Goal: Communication & Community: Answer question/provide support

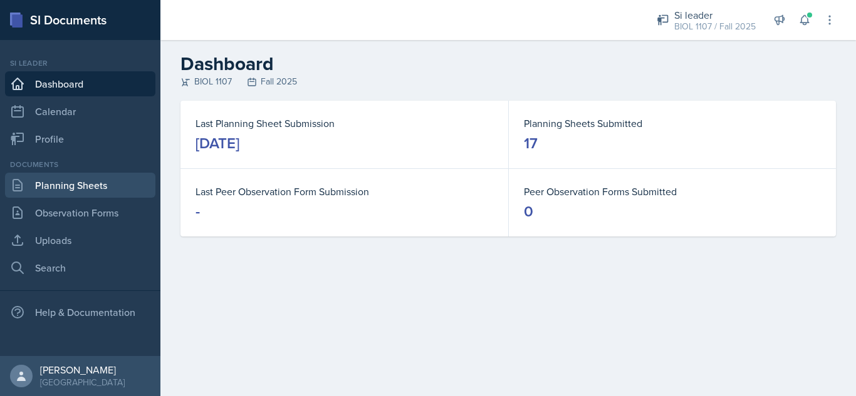
click at [106, 184] on link "Planning Sheets" at bounding box center [80, 185] width 150 height 25
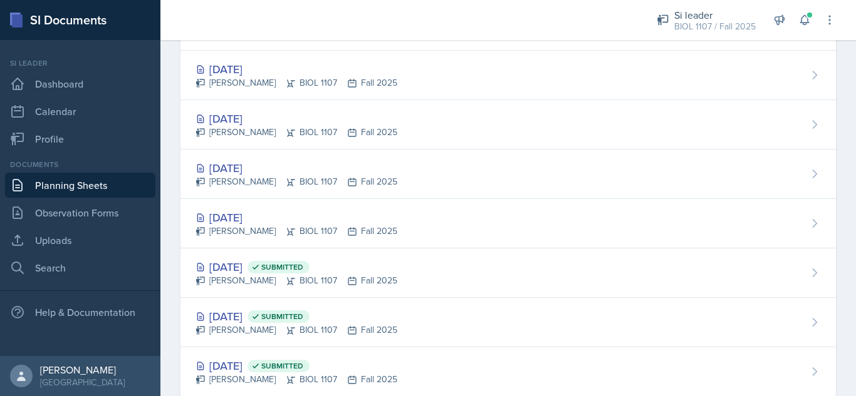
scroll to position [376, 0]
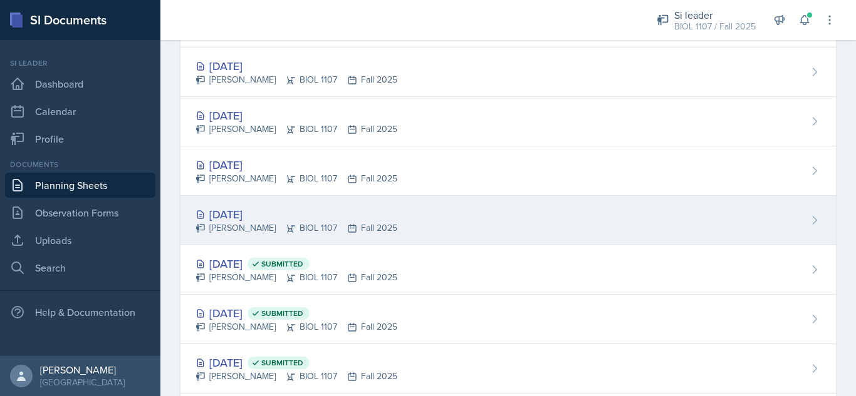
click at [457, 222] on div "[DATE] [PERSON_NAME] BIOL 1107 Fall 2025" at bounding box center [507, 220] width 655 height 49
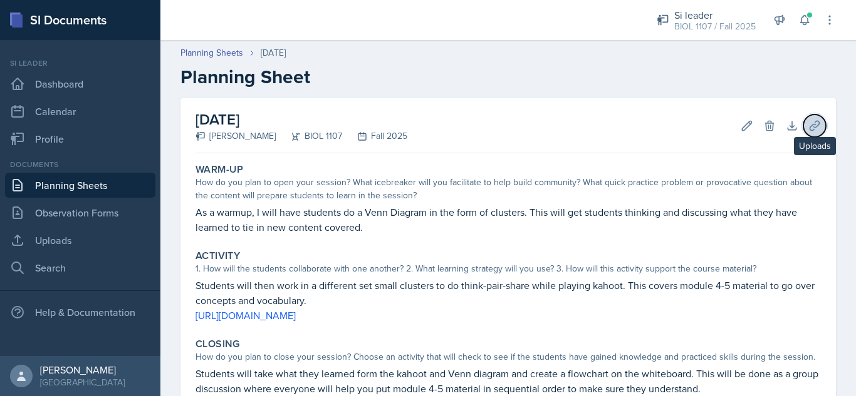
click at [808, 124] on icon at bounding box center [814, 126] width 13 height 13
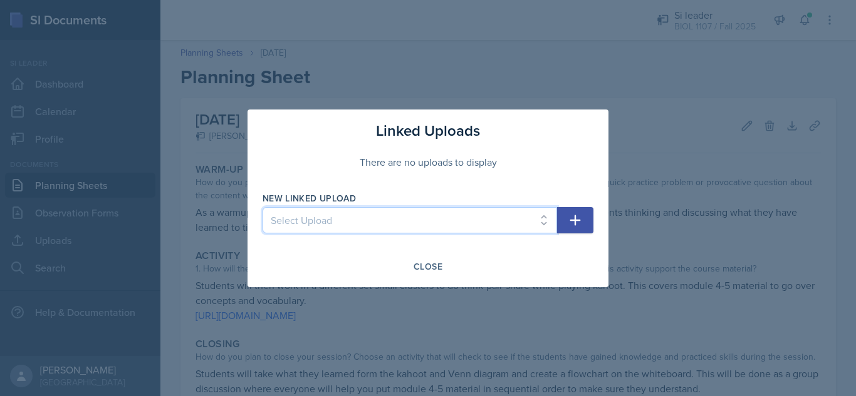
click at [418, 224] on select "Select Upload [DATE] [DATE] [DATE] [DATE] [DATE] [DATE] [DATE] [DATE] [DATE] [D…" at bounding box center [409, 220] width 294 height 26
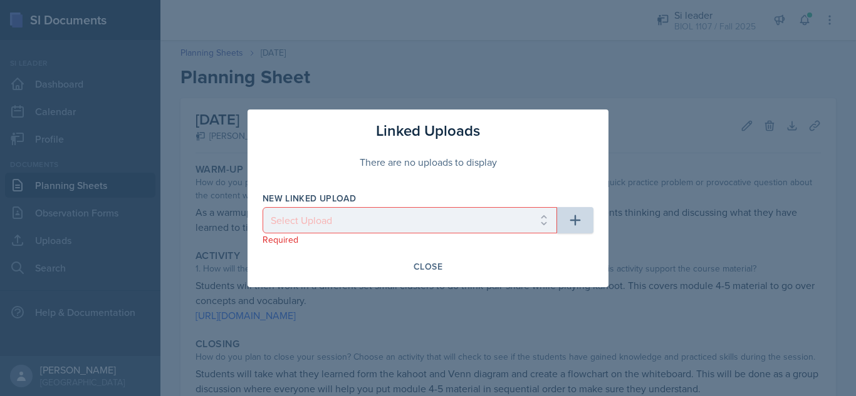
click at [81, 239] on div at bounding box center [428, 198] width 856 height 396
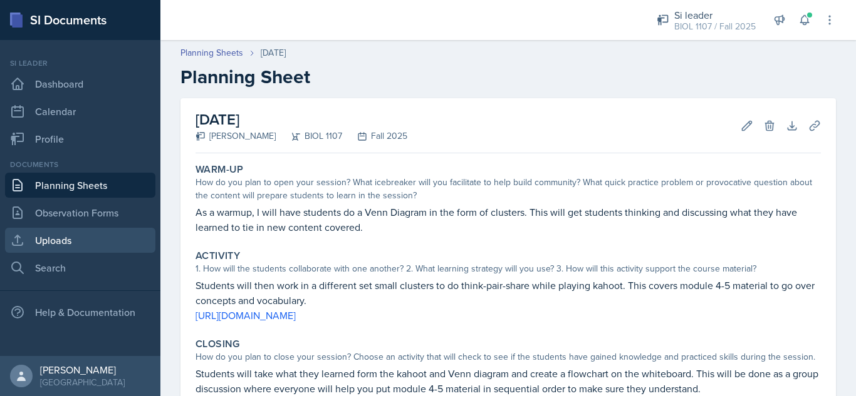
click at [81, 239] on link "Uploads" at bounding box center [80, 240] width 150 height 25
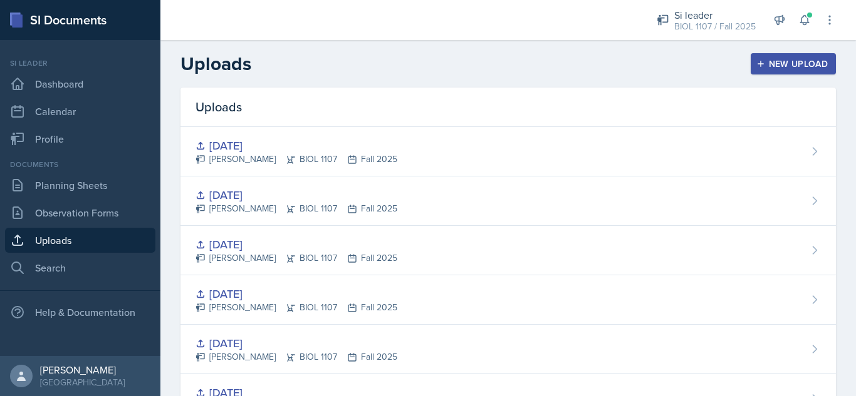
click at [764, 64] on div "New Upload" at bounding box center [794, 64] width 70 height 10
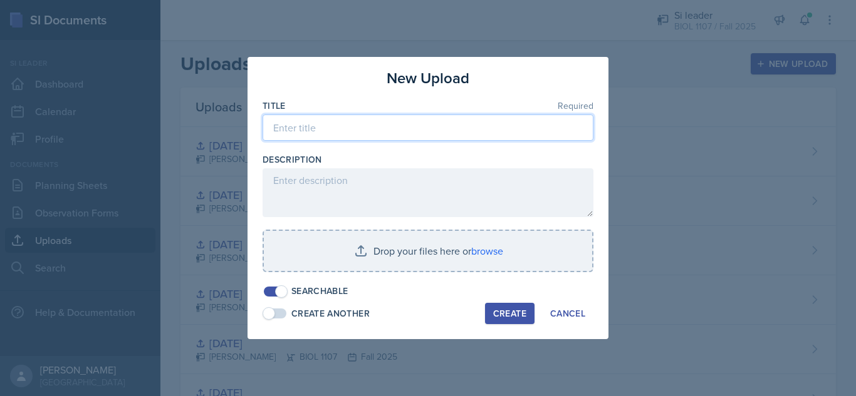
click at [493, 117] on input at bounding box center [427, 128] width 331 height 26
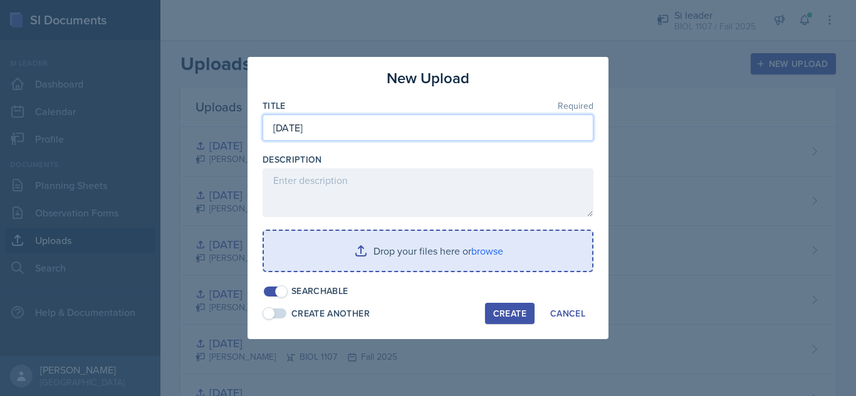
type input "[DATE]"
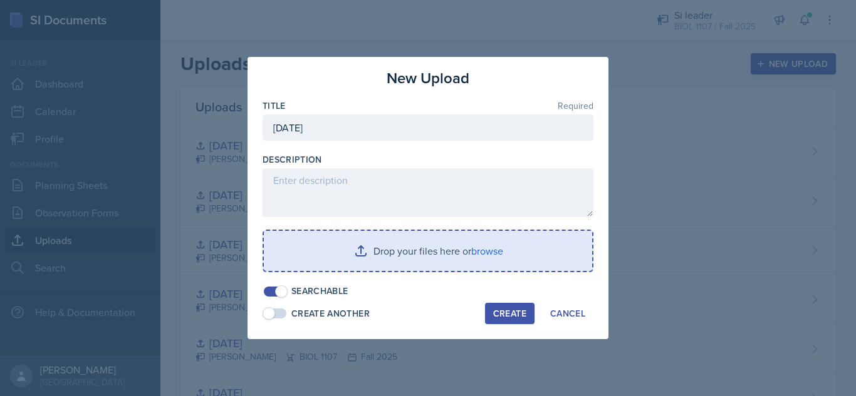
click at [418, 246] on input "file" at bounding box center [428, 251] width 328 height 40
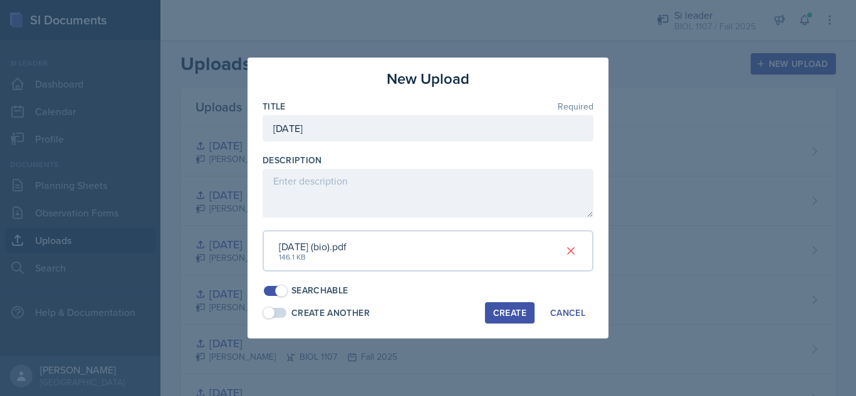
click at [507, 308] on div "Create" at bounding box center [509, 313] width 33 height 10
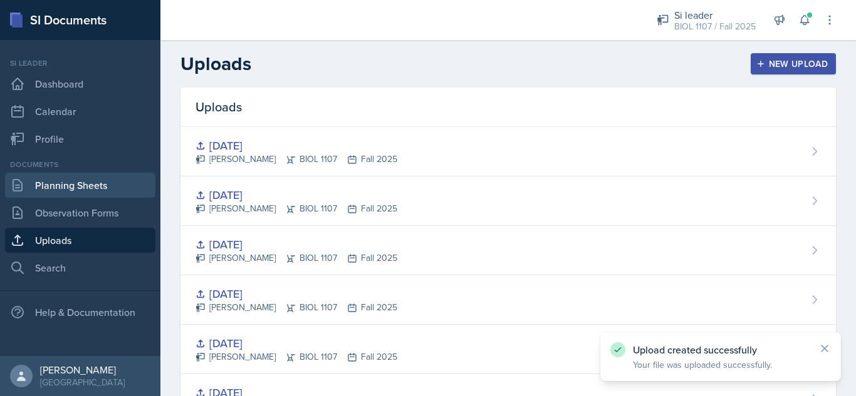
click at [83, 184] on link "Planning Sheets" at bounding box center [80, 185] width 150 height 25
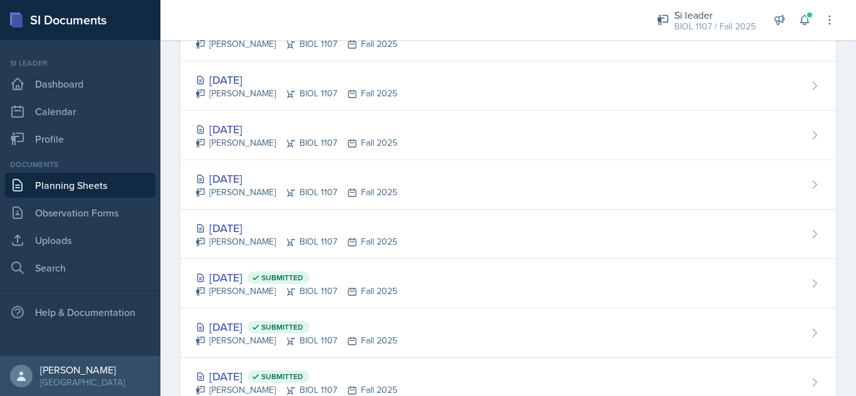
scroll to position [371, 0]
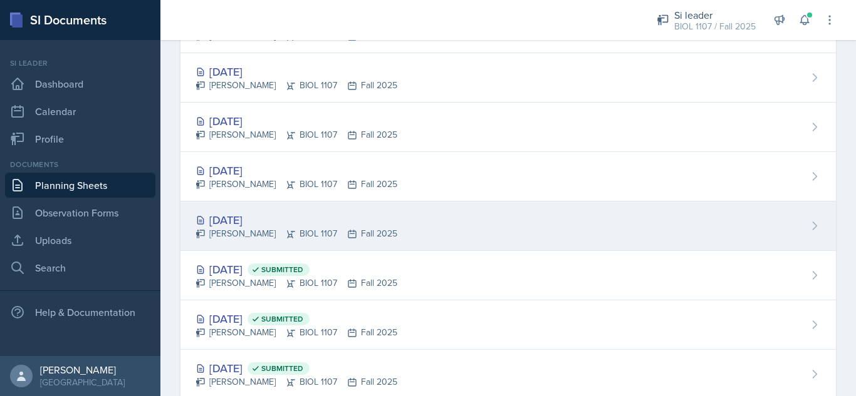
click at [445, 232] on div "[DATE] [PERSON_NAME] BIOL 1107 Fall 2025" at bounding box center [507, 226] width 655 height 49
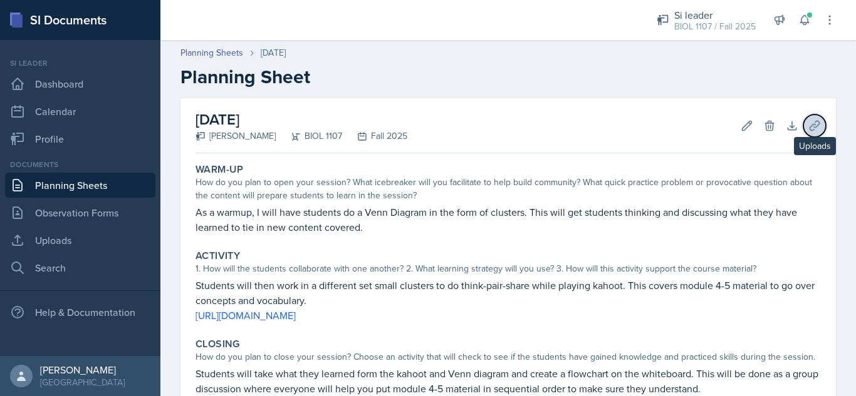
click at [808, 128] on icon at bounding box center [814, 126] width 13 height 13
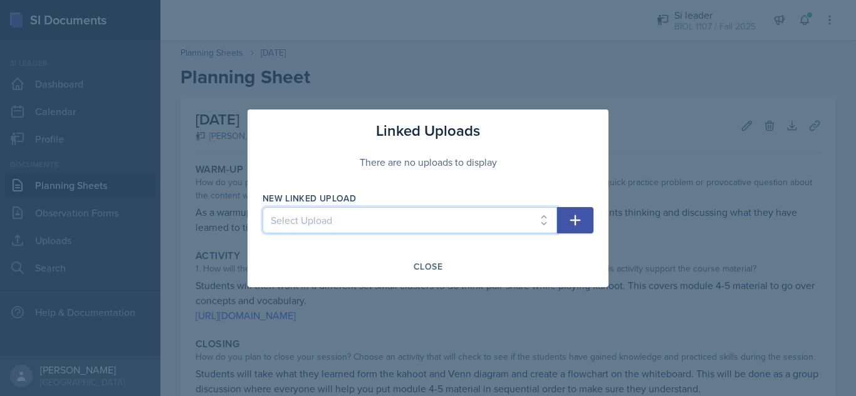
click at [388, 222] on select "Select Upload [DATE] [DATE] [DATE] [DATE] [DATE] [DATE] [DATE] [DATE] [DATE] [D…" at bounding box center [409, 220] width 294 height 26
select select "19717d18-49ee-436e-ad06-7711c9c22b56"
click at [262, 207] on select "Select Upload [DATE] [DATE] [DATE] [DATE] [DATE] [DATE] [DATE] [DATE] [DATE] [D…" at bounding box center [409, 220] width 294 height 26
click at [573, 220] on icon "button" at bounding box center [575, 220] width 11 height 11
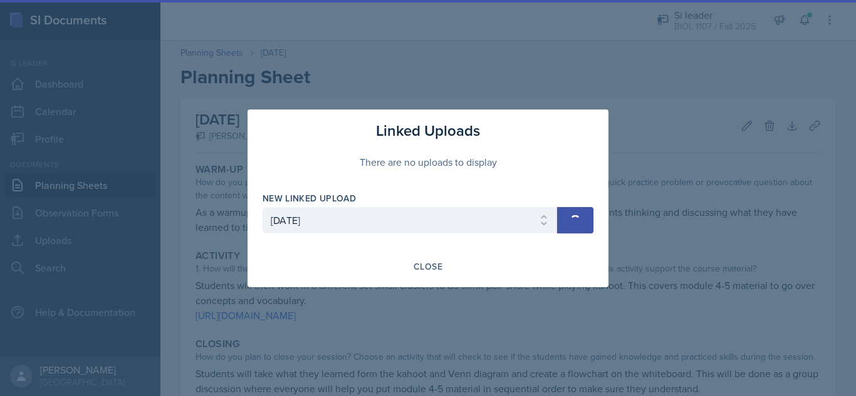
select select
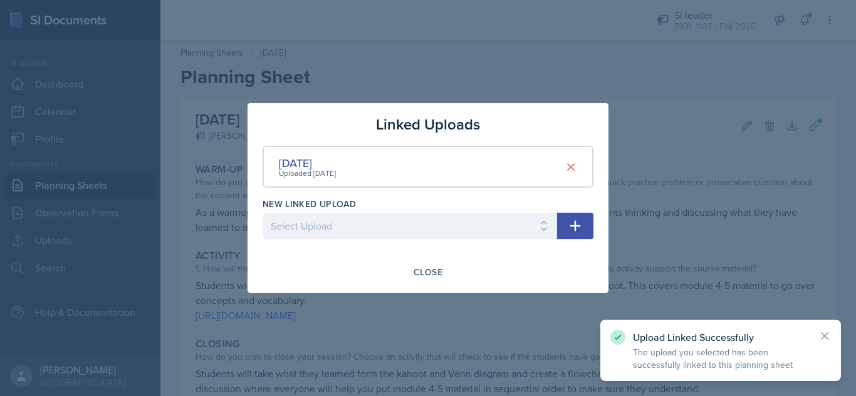
click at [855, 173] on div at bounding box center [428, 198] width 856 height 396
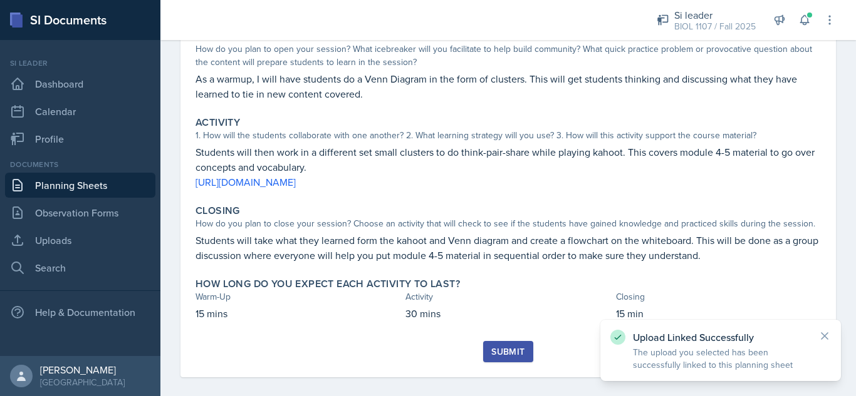
scroll to position [145, 0]
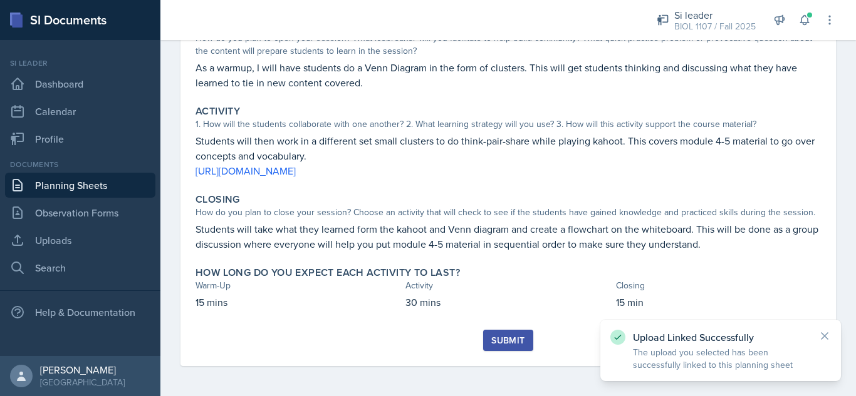
click at [510, 342] on div "Submit" at bounding box center [507, 341] width 33 height 10
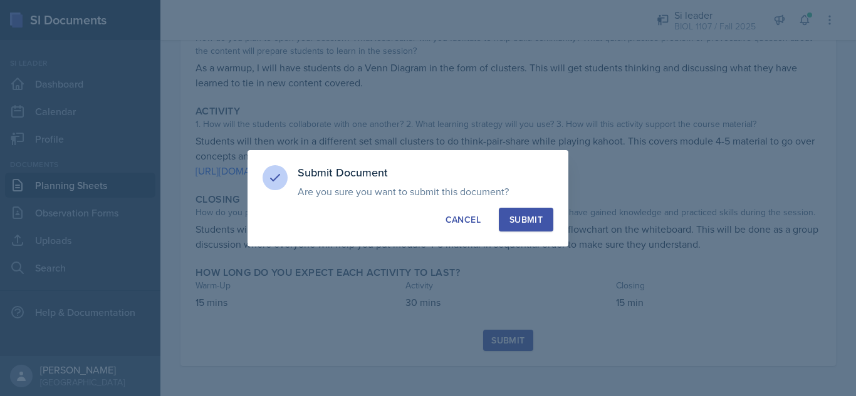
click at [527, 214] on div "Submit" at bounding box center [525, 220] width 33 height 13
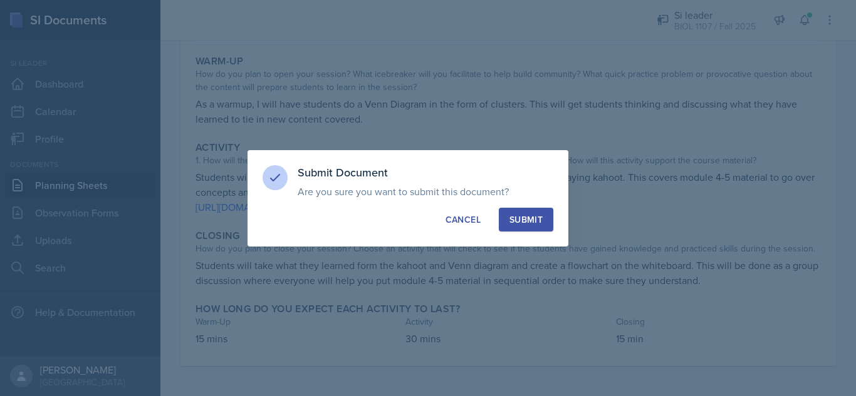
scroll to position [108, 0]
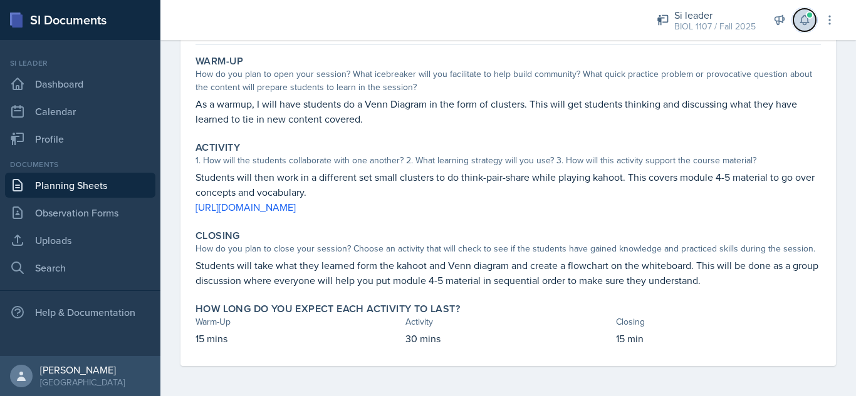
click at [804, 21] on icon at bounding box center [804, 20] width 13 height 13
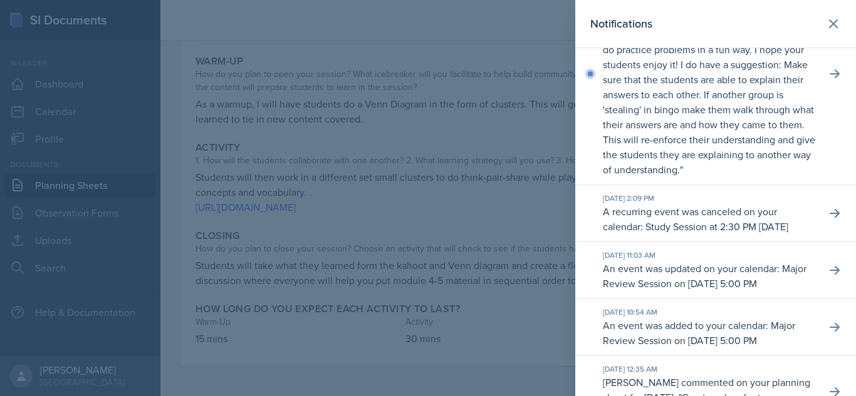
scroll to position [614, 0]
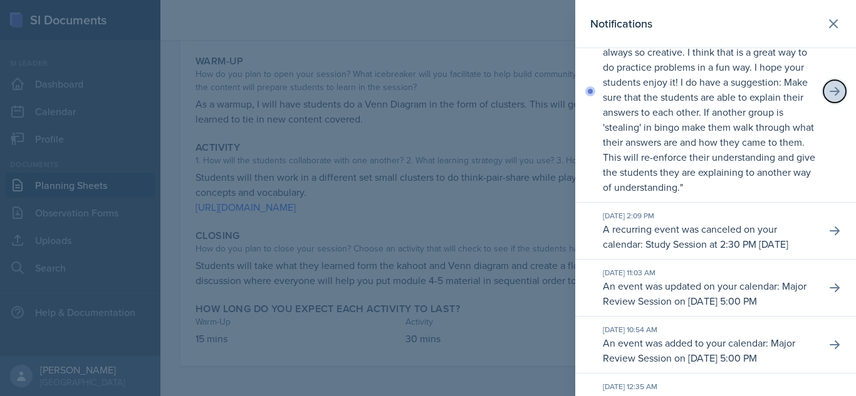
click at [828, 98] on icon at bounding box center [834, 91] width 13 height 13
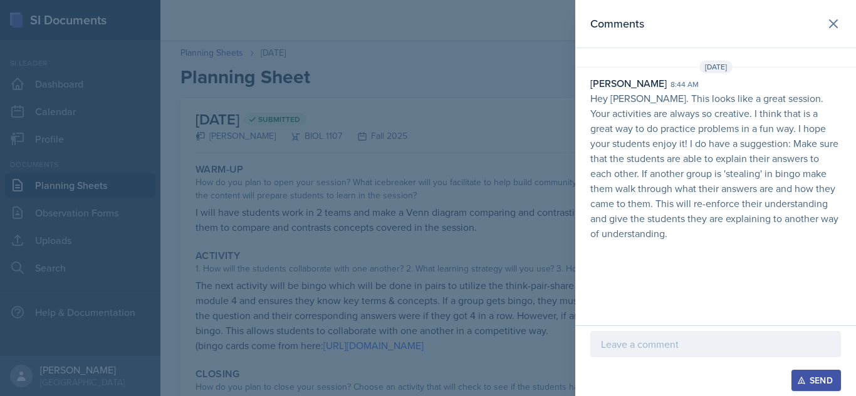
click at [661, 350] on p at bounding box center [715, 344] width 229 height 15
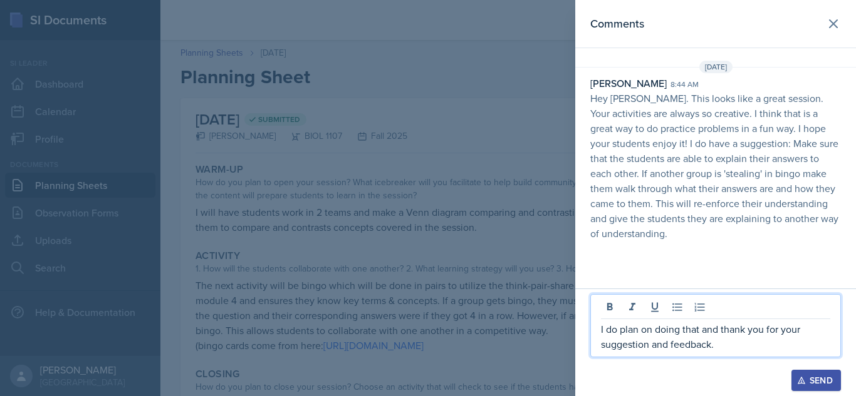
click at [815, 375] on div "Send" at bounding box center [815, 381] width 33 height 10
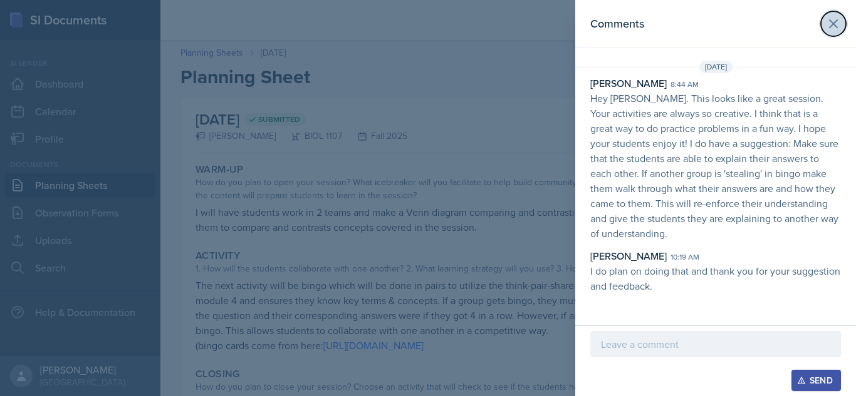
click at [829, 28] on icon at bounding box center [833, 24] width 8 height 8
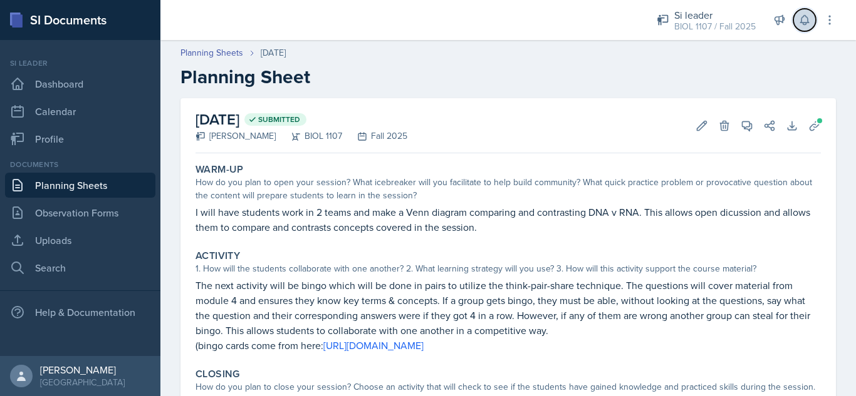
click at [804, 24] on icon at bounding box center [804, 20] width 8 height 9
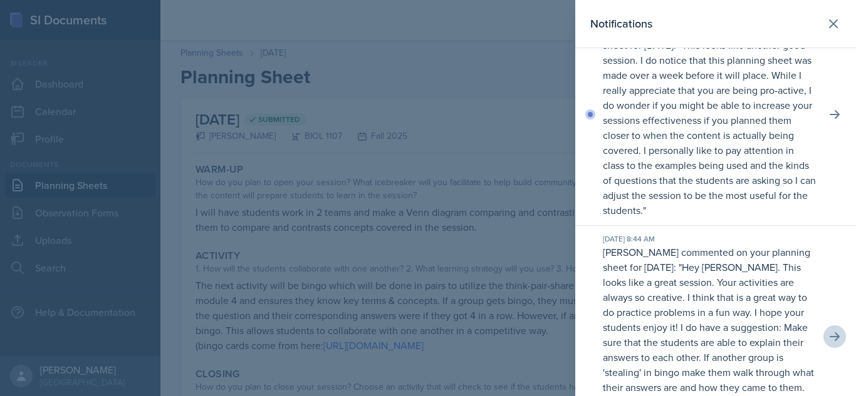
scroll to position [404, 0]
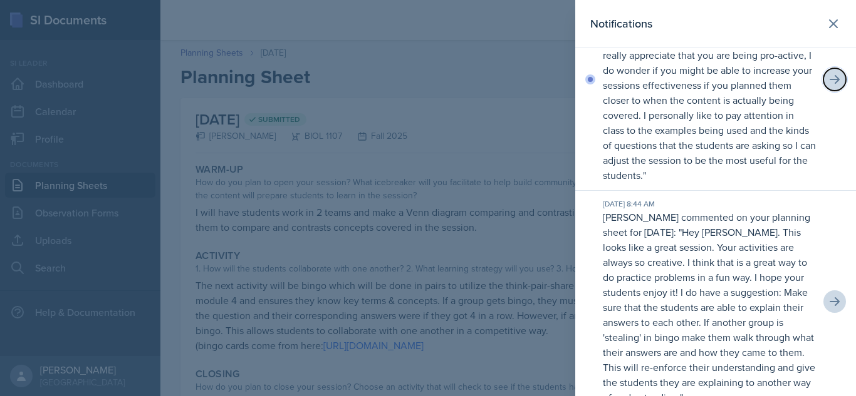
click at [829, 84] on icon at bounding box center [834, 79] width 10 height 9
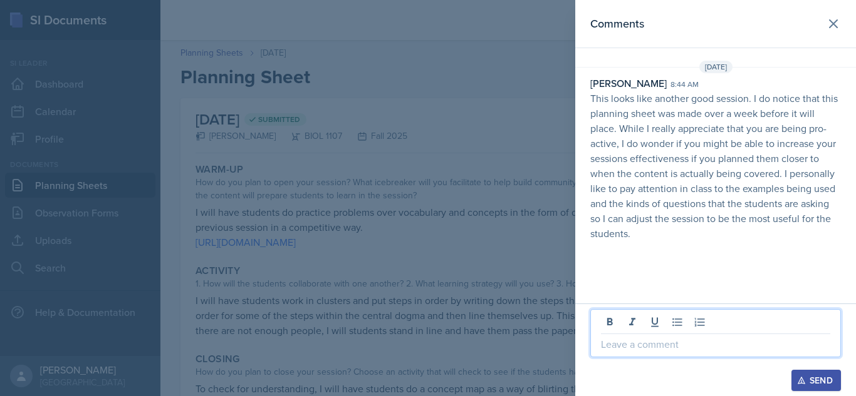
click at [628, 347] on p at bounding box center [715, 344] width 229 height 15
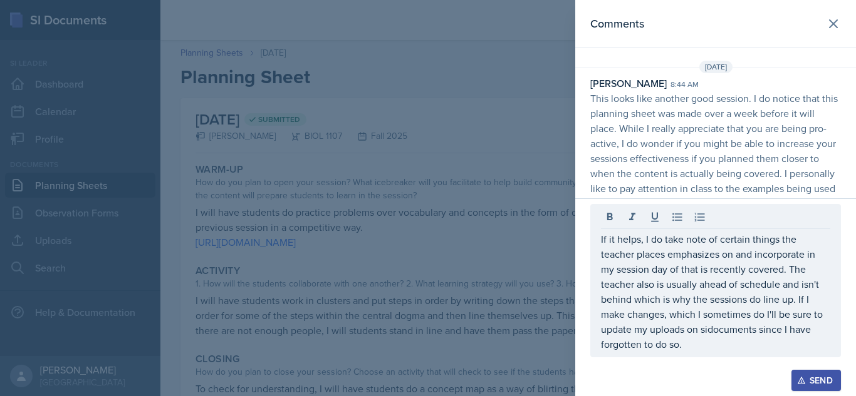
click at [809, 375] on div "Send" at bounding box center [815, 381] width 33 height 10
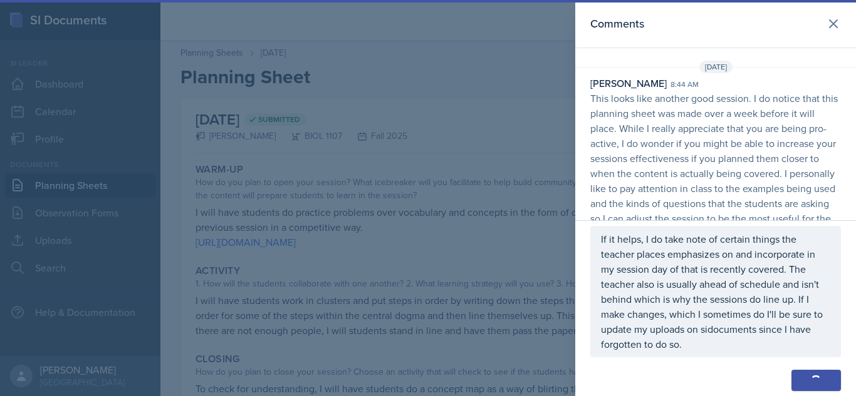
scroll to position [61, 0]
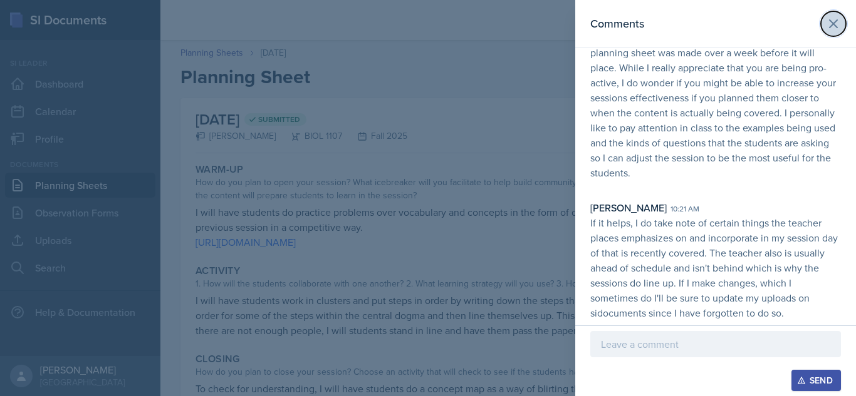
click at [826, 18] on icon at bounding box center [833, 23] width 15 height 15
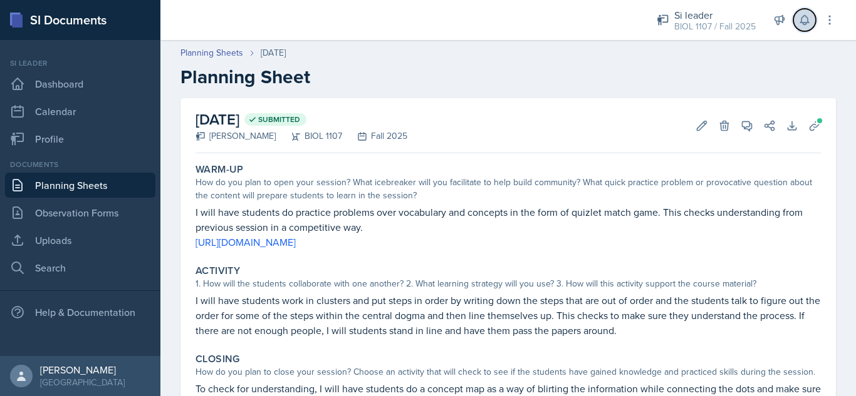
click at [805, 18] on icon at bounding box center [804, 20] width 13 height 13
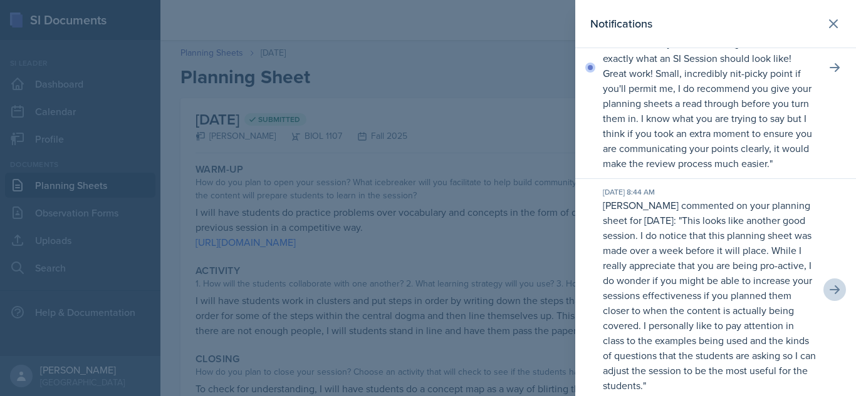
scroll to position [176, 0]
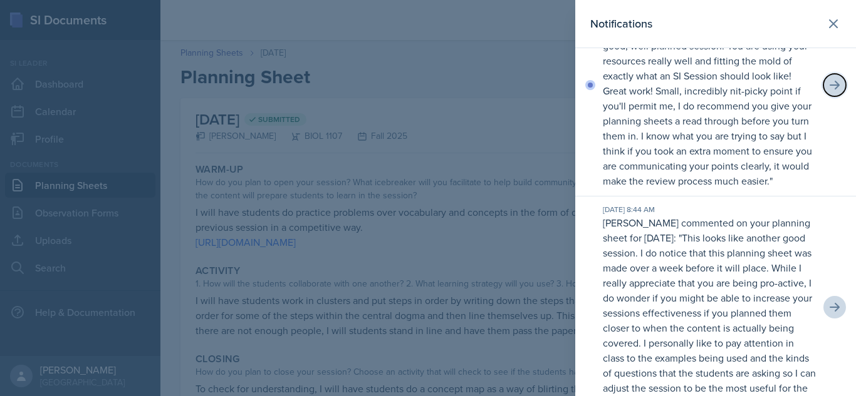
click at [829, 90] on icon at bounding box center [834, 85] width 10 height 9
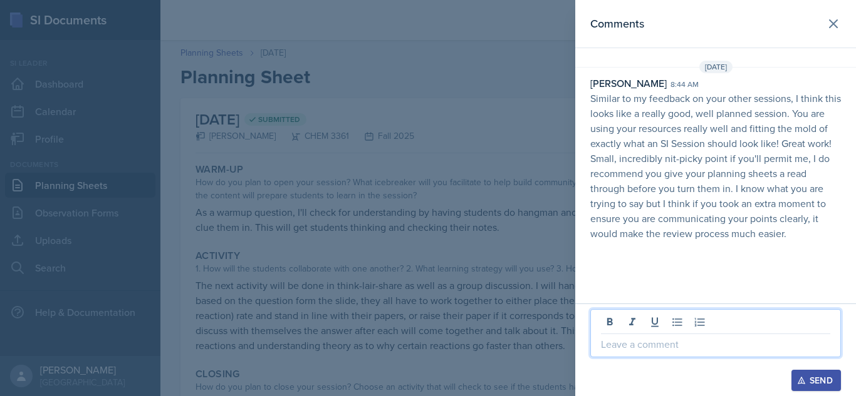
click at [639, 348] on p at bounding box center [715, 344] width 229 height 15
click at [818, 375] on div "Send" at bounding box center [815, 381] width 33 height 10
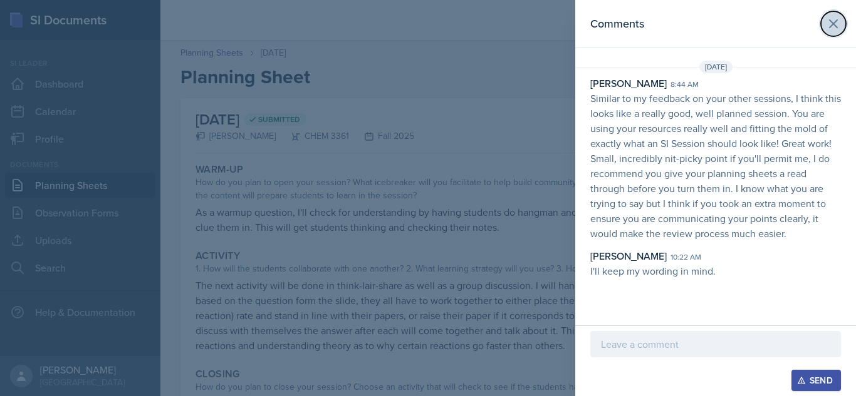
click at [826, 25] on icon at bounding box center [833, 23] width 15 height 15
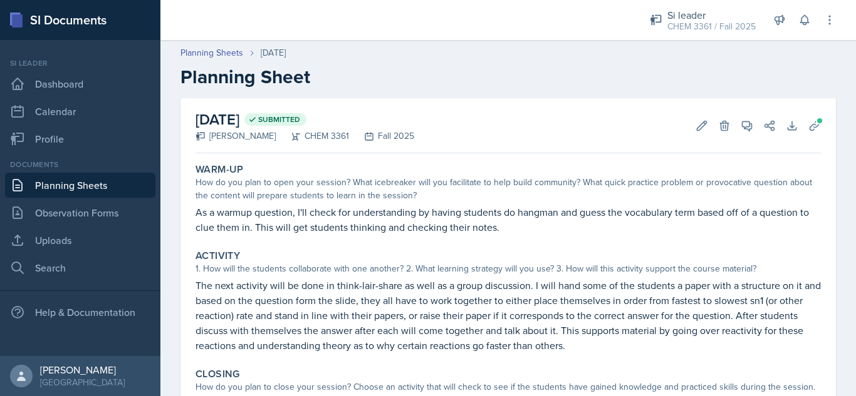
click at [102, 182] on link "Planning Sheets" at bounding box center [80, 185] width 150 height 25
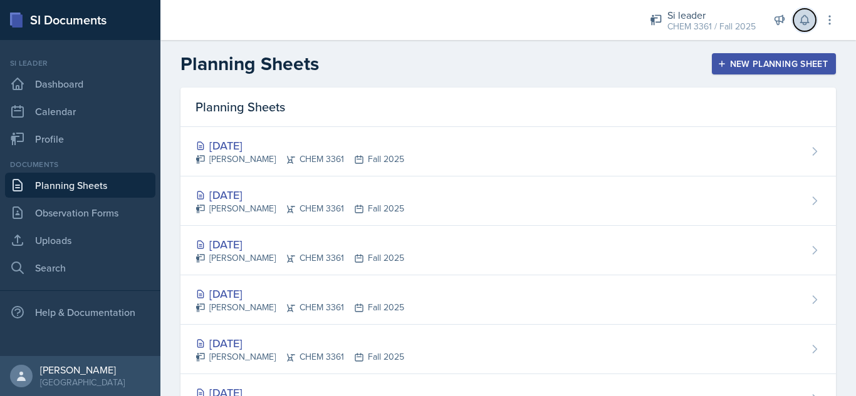
click at [800, 18] on icon at bounding box center [804, 20] width 13 height 13
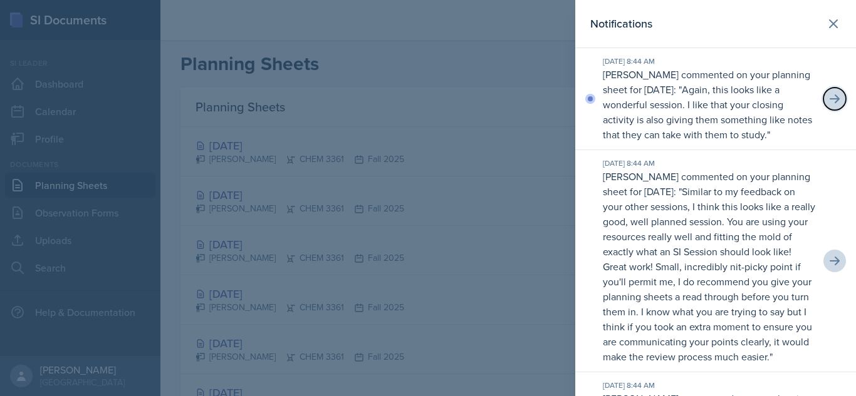
click at [828, 105] on icon at bounding box center [834, 99] width 13 height 13
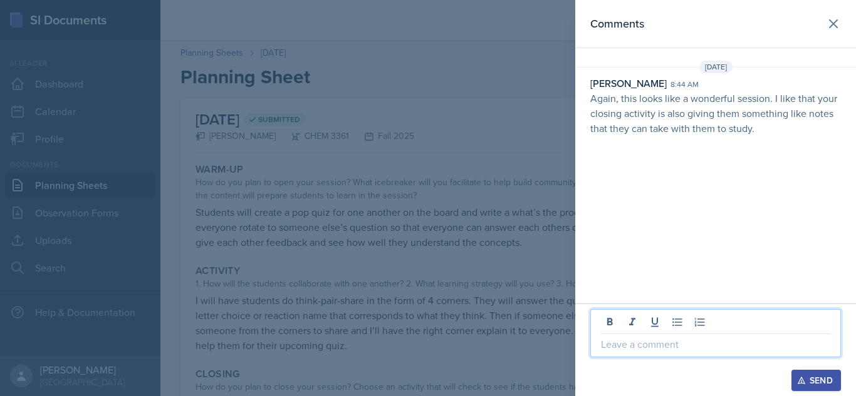
click at [656, 344] on p at bounding box center [715, 344] width 229 height 15
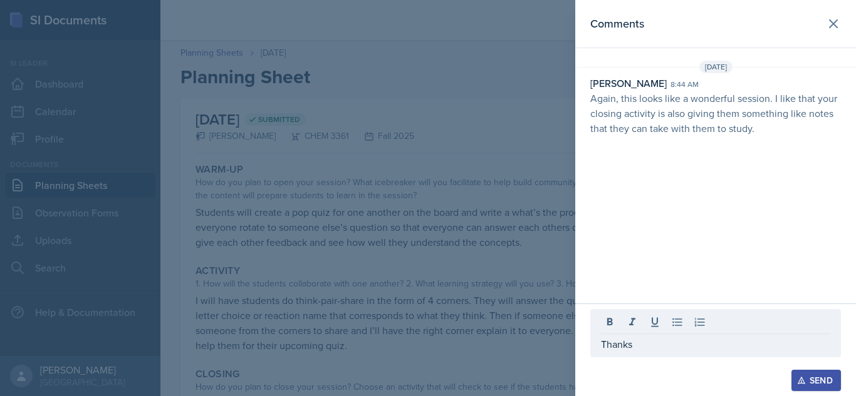
click at [809, 375] on div "Send" at bounding box center [815, 381] width 33 height 10
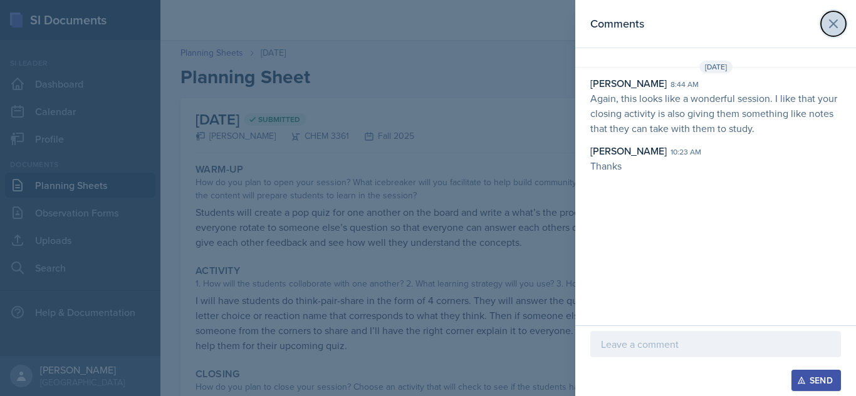
click at [835, 29] on icon at bounding box center [833, 23] width 15 height 15
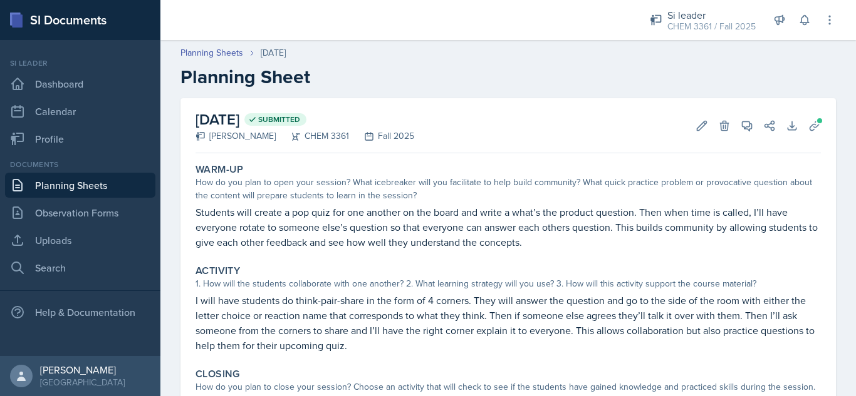
click at [528, 82] on h2 "Planning Sheet" at bounding box center [507, 77] width 655 height 23
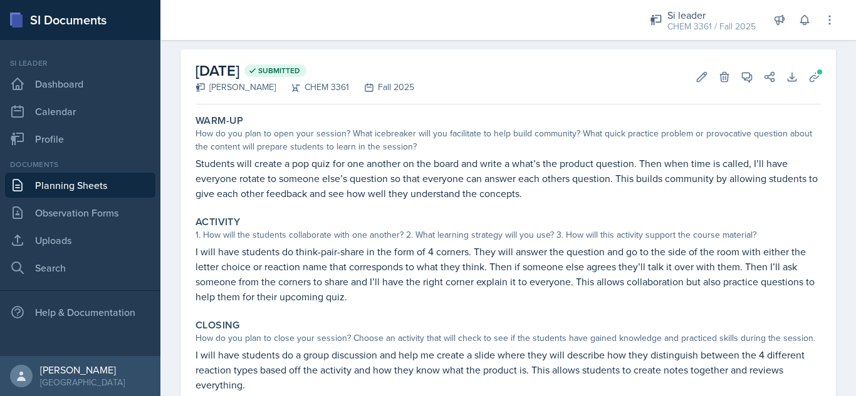
click at [528, 82] on div "[DATE] Submitted [PERSON_NAME] CHEM 3361 Fall 2025 Edit Delete View Comments Co…" at bounding box center [507, 76] width 625 height 55
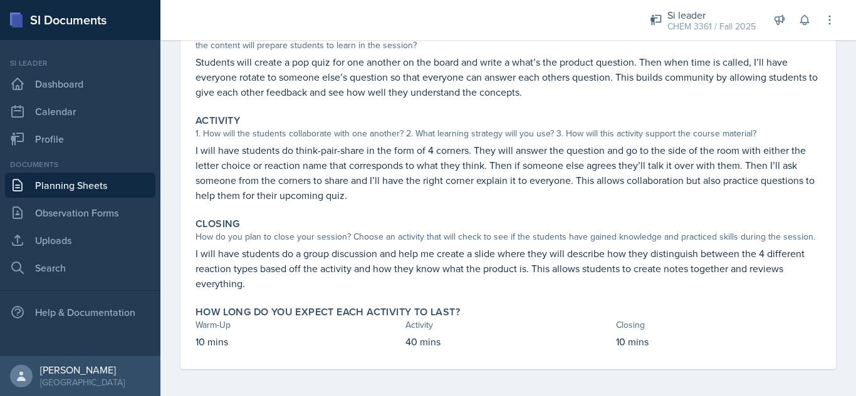
scroll to position [153, 0]
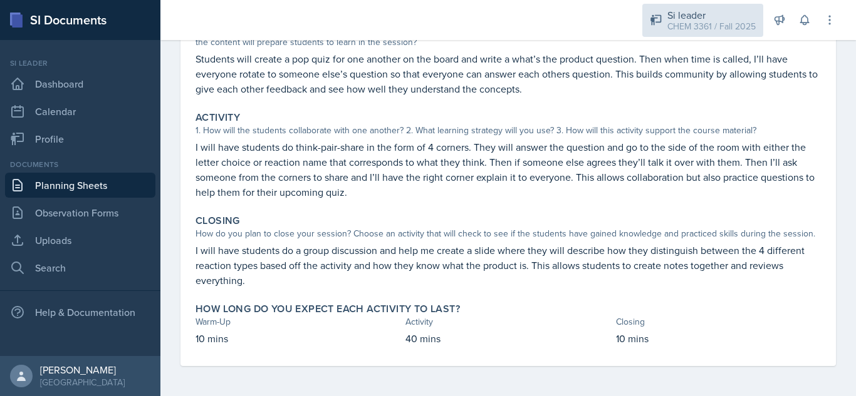
click at [725, 26] on div "CHEM 3361 / Fall 2025" at bounding box center [711, 26] width 88 height 13
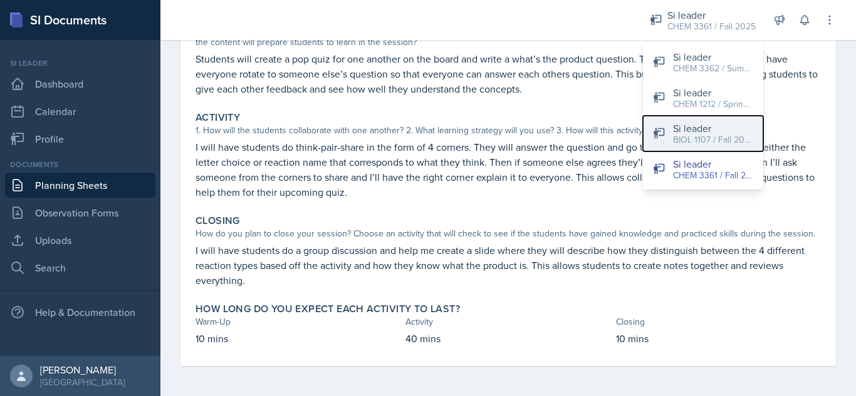
click at [695, 142] on div "BIOL 1107 / Fall 2025" at bounding box center [713, 139] width 80 height 13
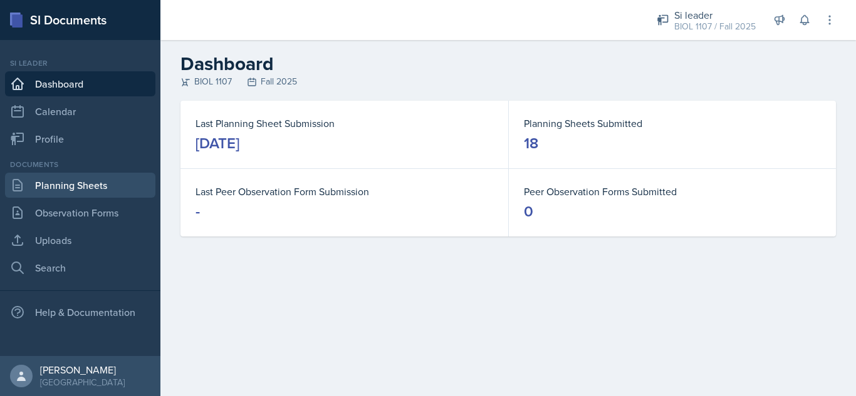
click at [99, 190] on link "Planning Sheets" at bounding box center [80, 185] width 150 height 25
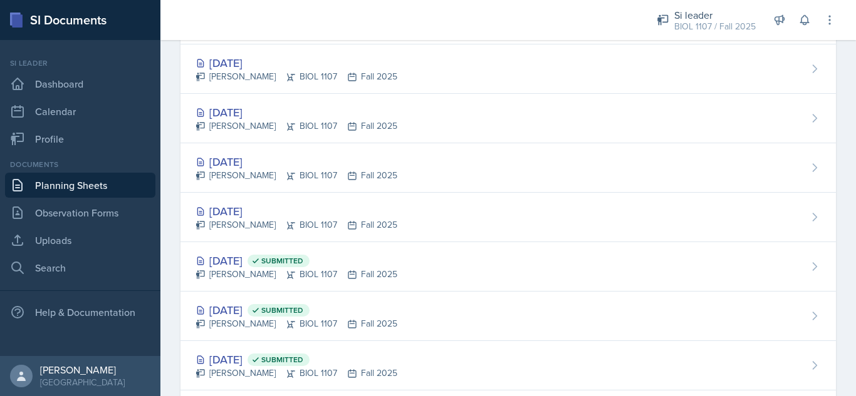
scroll to position [333, 0]
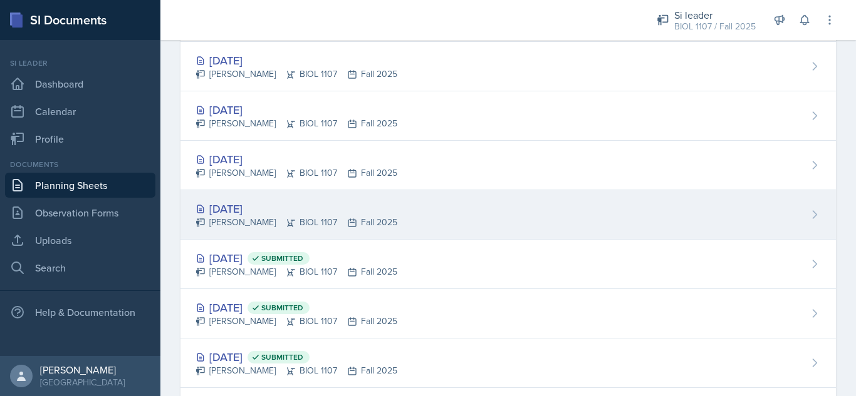
click at [423, 205] on div "[DATE] [PERSON_NAME] BIOL 1107 Fall 2025" at bounding box center [507, 214] width 655 height 49
